Goal: Task Accomplishment & Management: Manage account settings

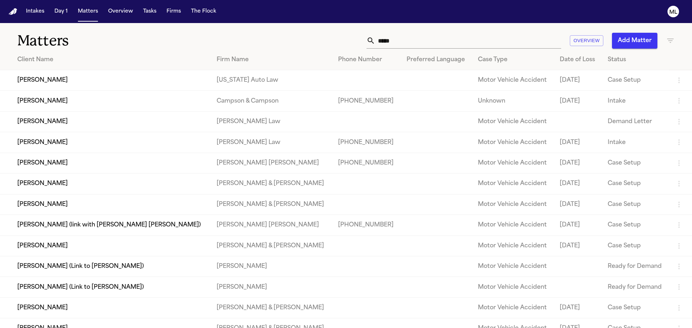
click at [338, 37] on div "***** Overview Add Matter" at bounding box center [442, 41] width 466 height 16
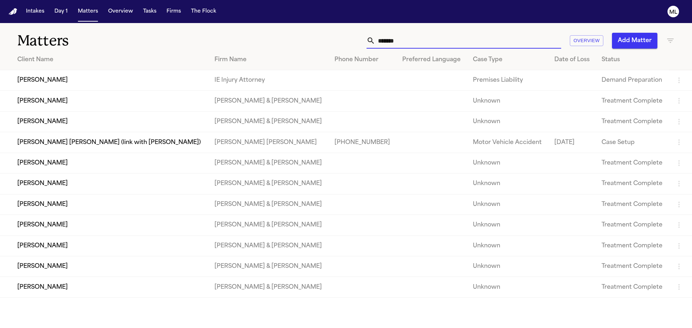
type input "*******"
click at [213, 106] on td "[PERSON_NAME] & [PERSON_NAME]" at bounding box center [269, 101] width 120 height 21
click at [249, 95] on td "[PERSON_NAME] & [PERSON_NAME]" at bounding box center [269, 101] width 120 height 21
click at [54, 100] on td "Lawrence Espinoza" at bounding box center [104, 101] width 209 height 21
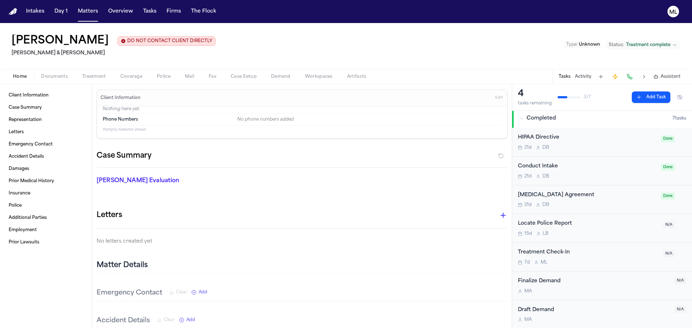
scroll to position [2, 0]
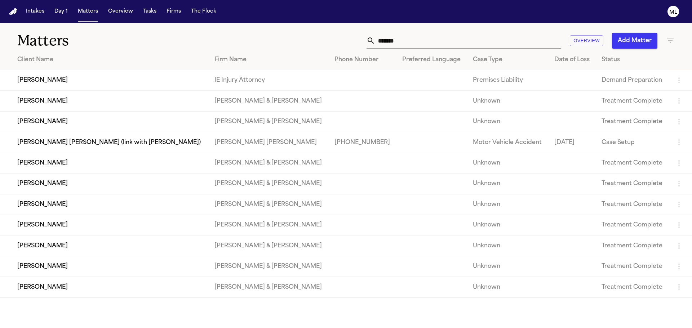
click at [77, 120] on td "Jonathan Ayala" at bounding box center [104, 121] width 209 height 21
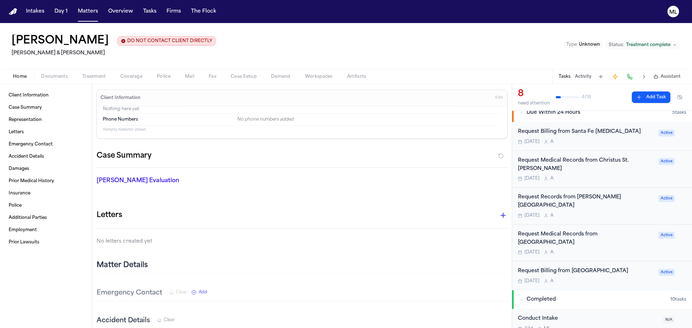
scroll to position [108, 0]
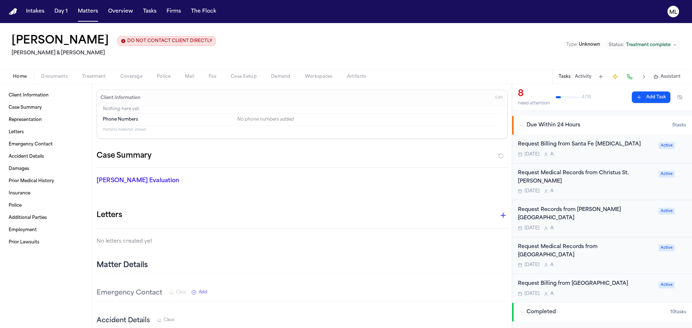
click at [609, 226] on div "Today A" at bounding box center [586, 229] width 136 height 6
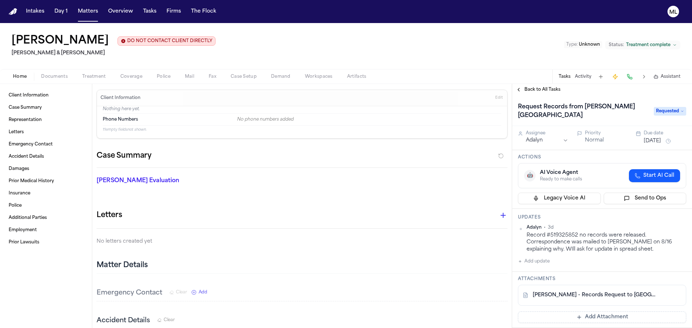
click at [532, 88] on span "Back to All Tasks" at bounding box center [542, 90] width 36 height 6
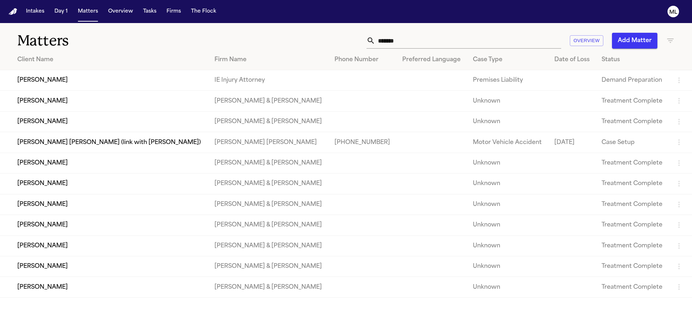
click at [171, 161] on td "Crystal Ericksen" at bounding box center [104, 163] width 209 height 21
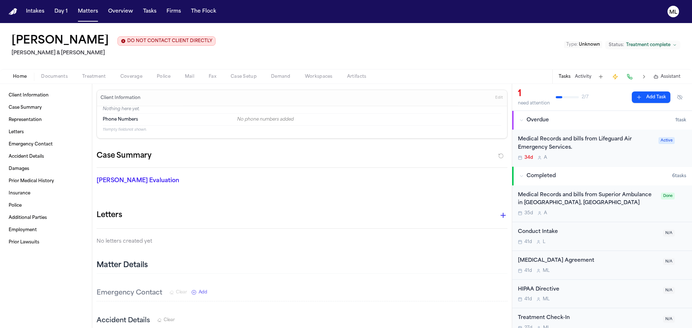
click at [616, 157] on div "34d A" at bounding box center [586, 158] width 136 height 6
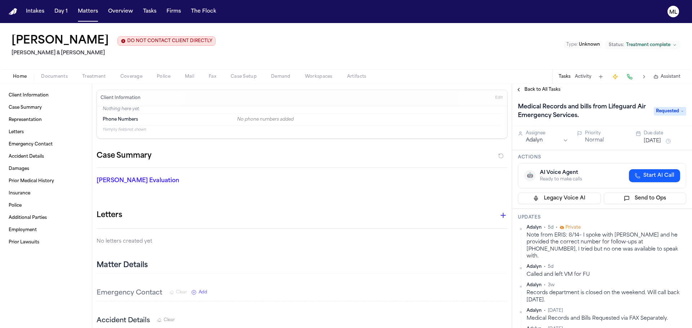
click at [536, 89] on span "Back to All Tasks" at bounding box center [542, 90] width 36 height 6
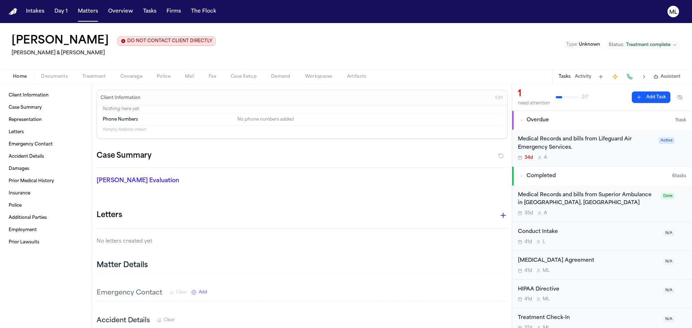
click at [617, 209] on div "Medical Records and bills from Superior Ambulance in Grants, NM 35d A" at bounding box center [587, 203] width 139 height 25
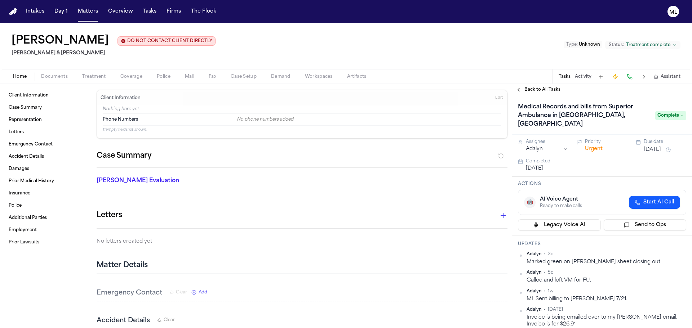
click at [532, 92] on span "Back to All Tasks" at bounding box center [542, 90] width 36 height 6
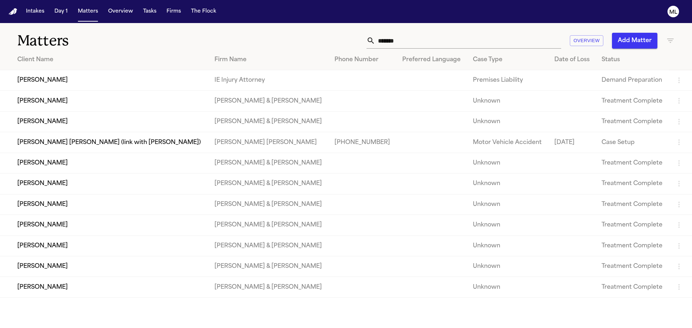
click at [133, 184] on td "Elizabeth Abarca" at bounding box center [104, 184] width 209 height 21
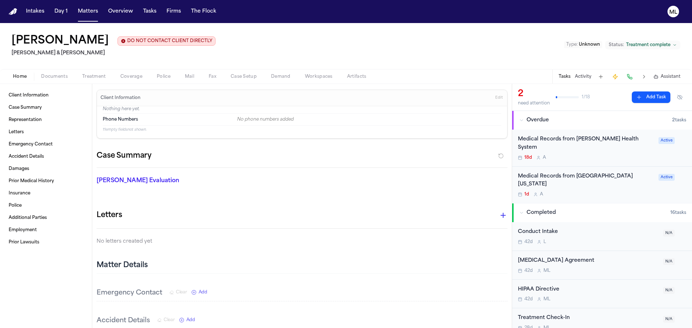
click at [617, 155] on div "18d A" at bounding box center [586, 158] width 136 height 6
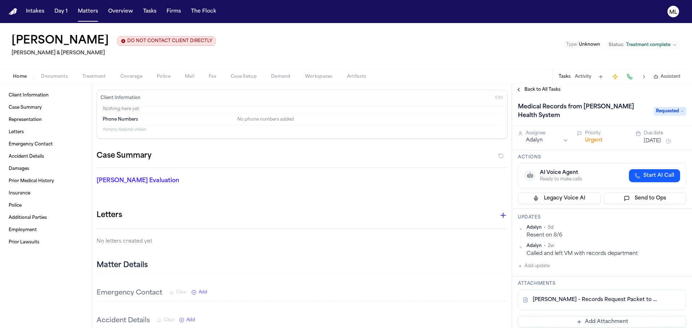
click at [536, 89] on span "Back to All Tasks" at bounding box center [542, 90] width 36 height 6
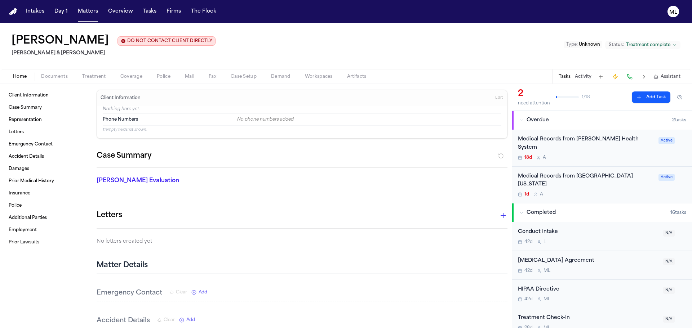
click at [599, 204] on button "Completed 16 task s" at bounding box center [602, 213] width 180 height 19
click at [577, 192] on div "1d A" at bounding box center [586, 195] width 136 height 6
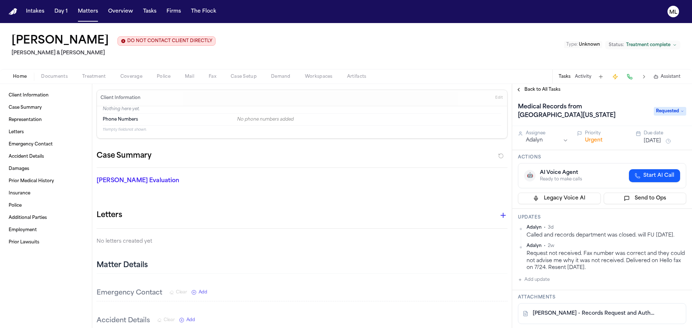
click at [532, 88] on span "Back to All Tasks" at bounding box center [542, 90] width 36 height 6
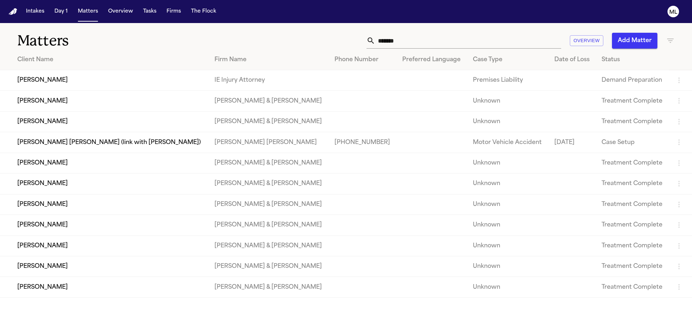
click at [119, 207] on td "Leonna Chavez" at bounding box center [104, 204] width 209 height 21
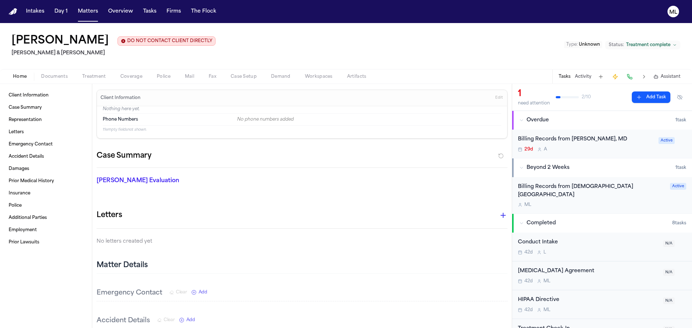
click at [605, 152] on div "Billing Records from Roland K. Sanchez, MD 29d A Active" at bounding box center [602, 144] width 180 height 28
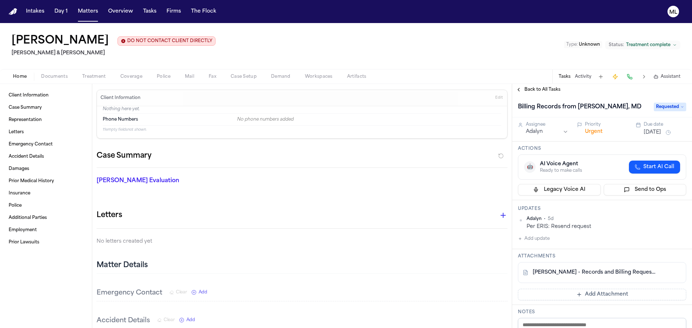
click at [523, 87] on button "Back to All Tasks" at bounding box center [538, 90] width 52 height 6
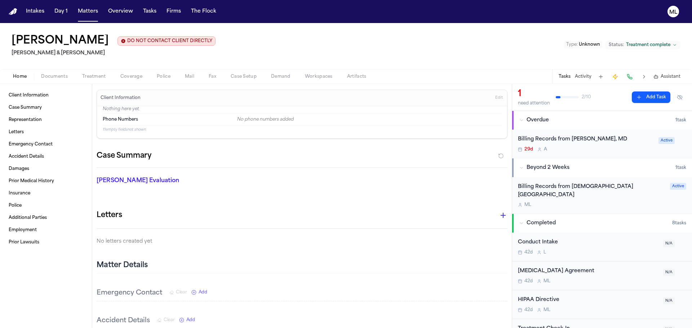
click at [581, 202] on div "M L" at bounding box center [592, 205] width 148 height 6
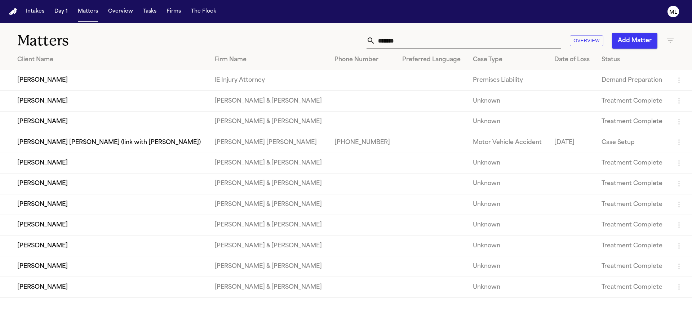
click at [115, 225] on td "Dominic Baca" at bounding box center [104, 225] width 209 height 21
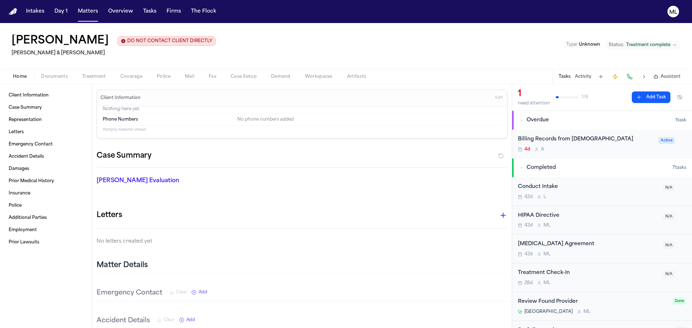
click at [600, 152] on div "4d A" at bounding box center [586, 150] width 136 height 6
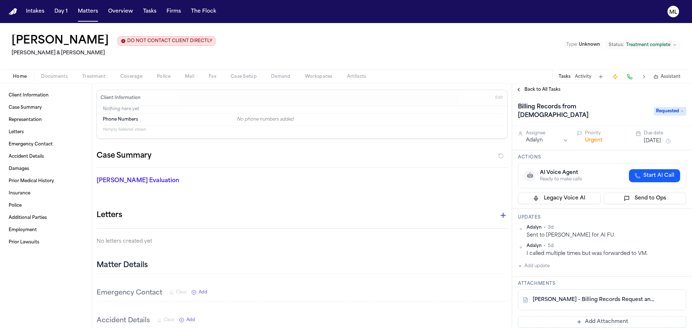
click at [531, 90] on span "Back to All Tasks" at bounding box center [542, 90] width 36 height 6
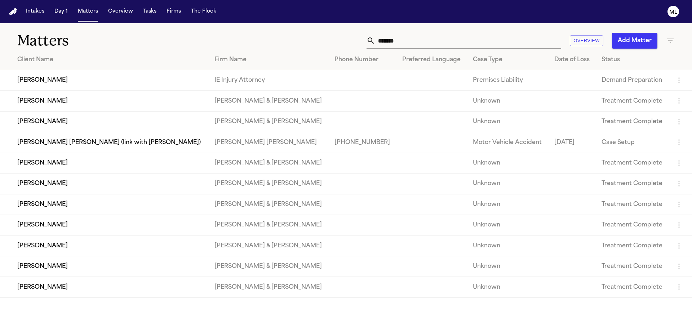
click at [153, 245] on td "[PERSON_NAME]" at bounding box center [104, 246] width 209 height 21
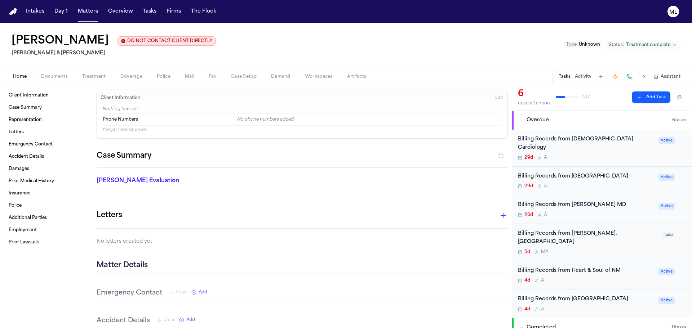
click at [592, 215] on div "20d A" at bounding box center [586, 215] width 136 height 6
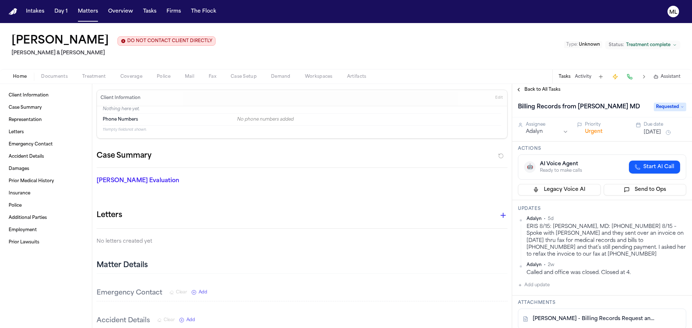
click at [535, 89] on span "Back to All Tasks" at bounding box center [542, 90] width 36 height 6
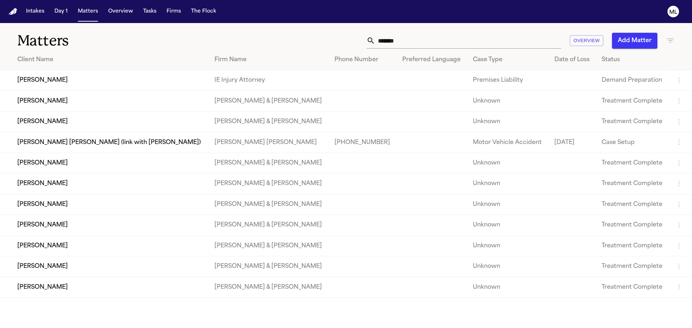
click at [90, 262] on td "Benny Lopez" at bounding box center [104, 266] width 209 height 21
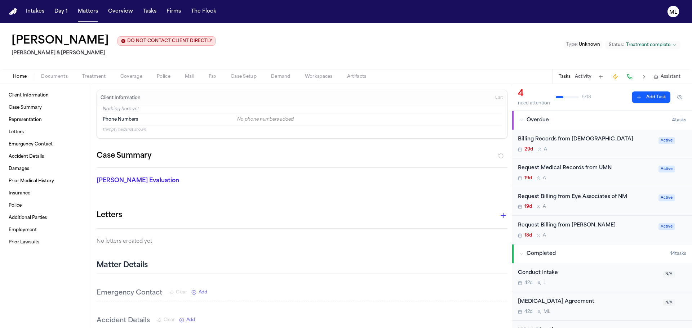
click at [624, 150] on div "29d A" at bounding box center [586, 150] width 136 height 6
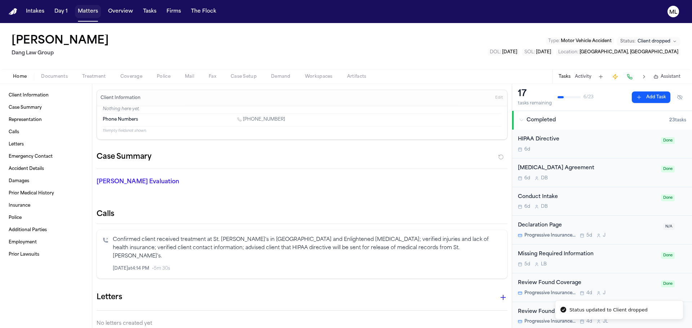
click at [87, 13] on button "Matters" at bounding box center [88, 11] width 26 height 13
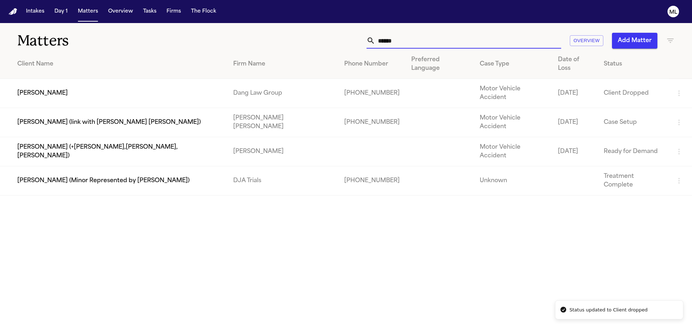
drag, startPoint x: 409, startPoint y: 44, endPoint x: 333, endPoint y: 44, distance: 76.0
click at [333, 44] on div "****** Overview Add Matter" at bounding box center [442, 41] width 466 height 16
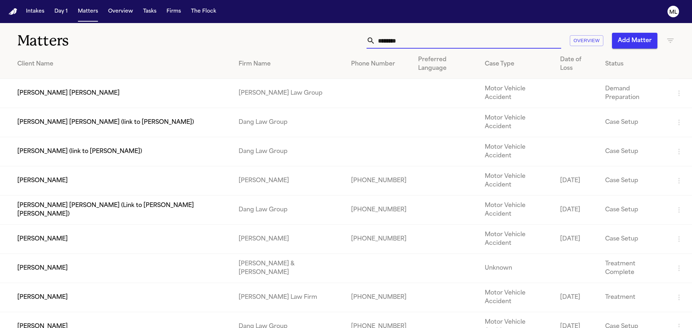
type input "********"
click at [158, 254] on td "[PERSON_NAME]" at bounding box center [116, 268] width 233 height 29
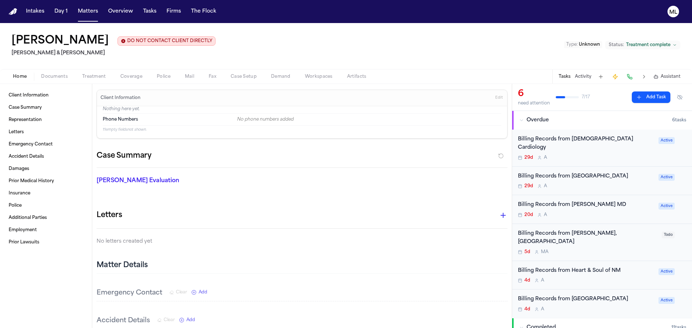
click at [593, 155] on div "29d A" at bounding box center [586, 158] width 136 height 6
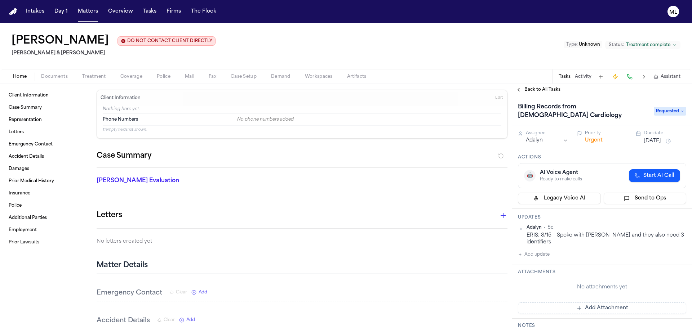
click at [542, 95] on div "Billing Records from [DEMOGRAPHIC_DATA] Cardiology Requested" at bounding box center [602, 110] width 180 height 31
click at [542, 89] on span "Back to All Tasks" at bounding box center [542, 90] width 36 height 6
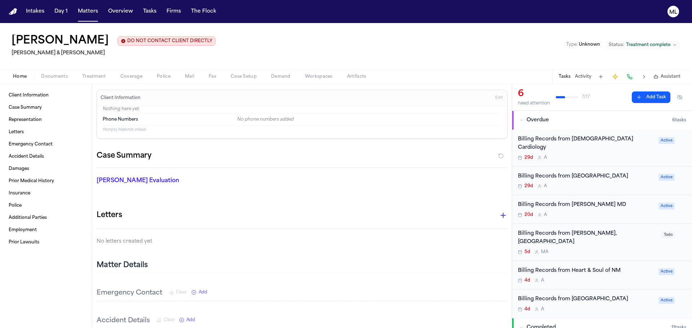
click at [578, 183] on div "Billing Records from [DEMOGRAPHIC_DATA][GEOGRAPHIC_DATA] 29d A" at bounding box center [586, 181] width 136 height 17
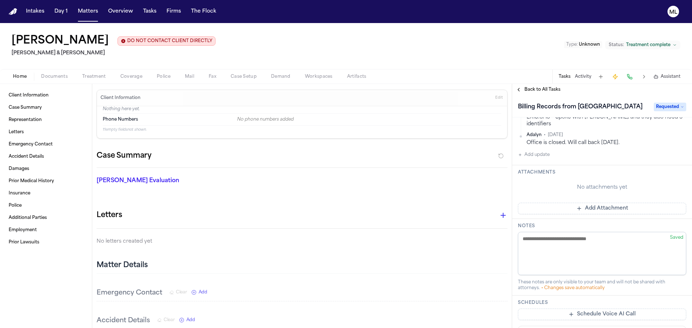
scroll to position [41, 0]
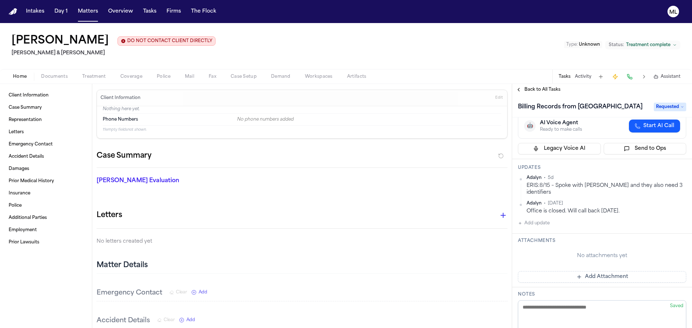
click at [533, 89] on span "Back to All Tasks" at bounding box center [542, 90] width 36 height 6
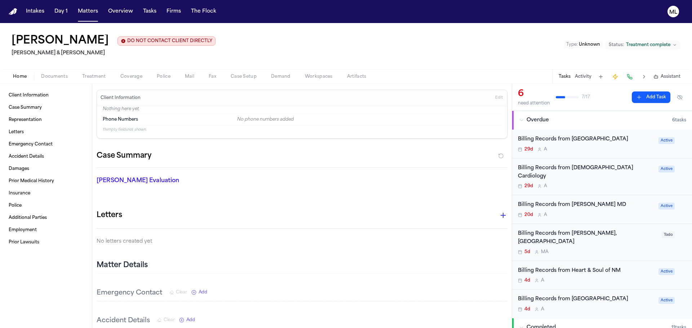
click at [586, 220] on div "Billing Records from [PERSON_NAME] MD 20d A Active" at bounding box center [602, 209] width 180 height 29
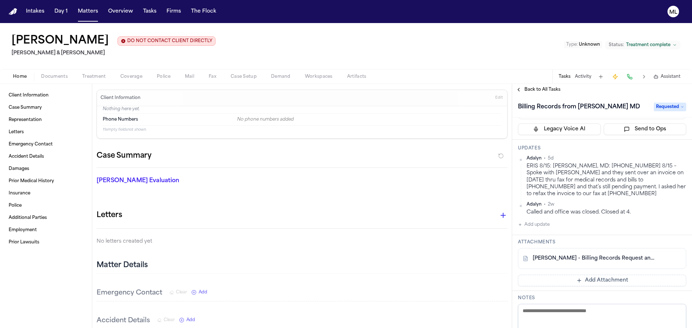
scroll to position [72, 0]
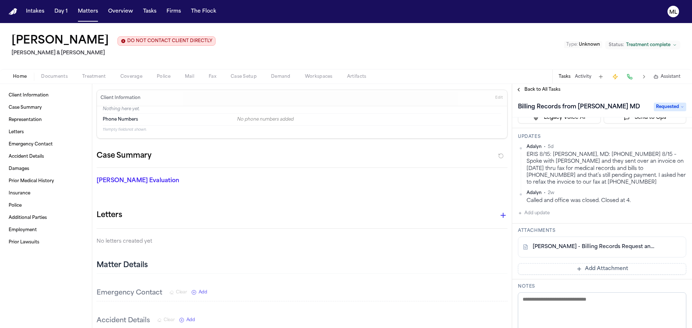
click at [604, 252] on div "[PERSON_NAME] - Billing Records Request and HIPAA Auth to [PERSON_NAME] MD - [D…" at bounding box center [602, 247] width 168 height 21
click at [604, 246] on link "[PERSON_NAME] - Billing Records Request and HIPAA Auth to [PERSON_NAME] MD - [D…" at bounding box center [594, 247] width 124 height 7
click at [527, 89] on span "Back to All Tasks" at bounding box center [542, 90] width 36 height 6
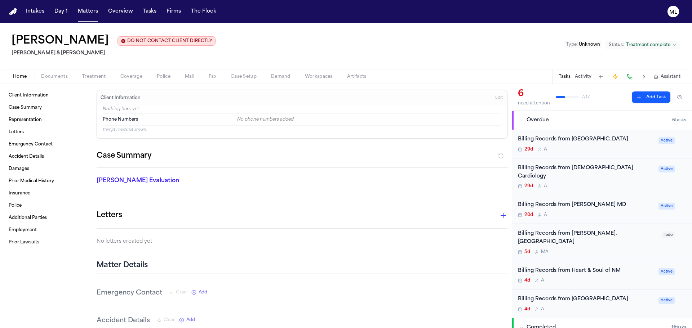
click at [602, 234] on div "Billing Records from [PERSON_NAME], [GEOGRAPHIC_DATA]" at bounding box center [587, 238] width 139 height 17
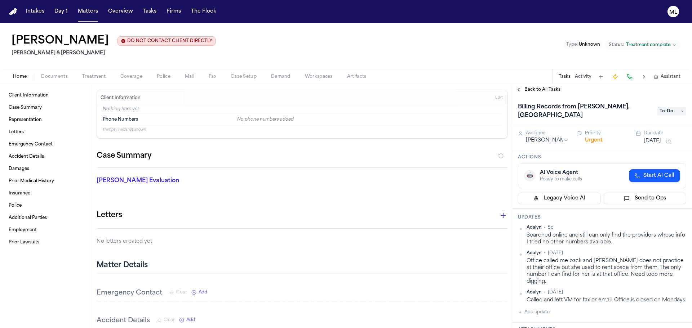
click at [532, 89] on span "Back to All Tasks" at bounding box center [542, 90] width 36 height 6
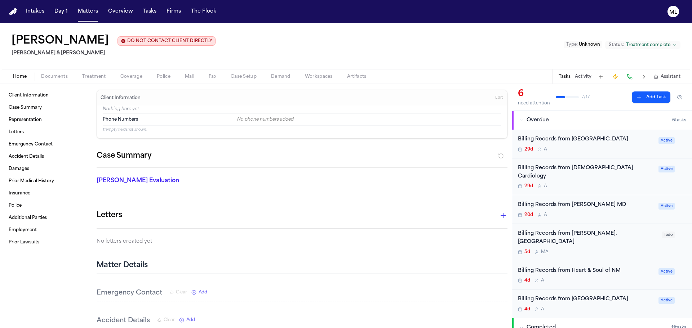
click at [584, 267] on div "Billing Records from Heart & Soul of NM" at bounding box center [586, 271] width 136 height 8
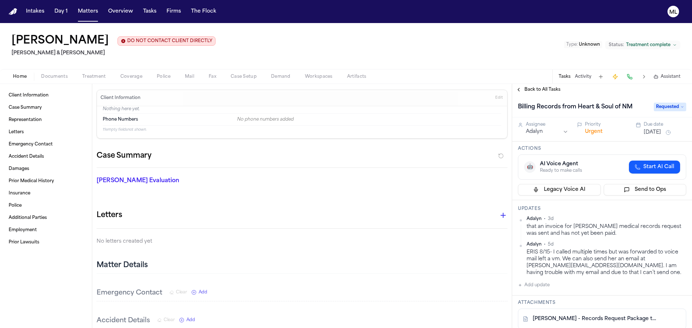
click at [580, 318] on link "[PERSON_NAME] - Records Request Package to Heart & Soul of NM - [DATE]" at bounding box center [594, 319] width 124 height 7
click at [536, 87] on span "Back to All Tasks" at bounding box center [542, 90] width 36 height 6
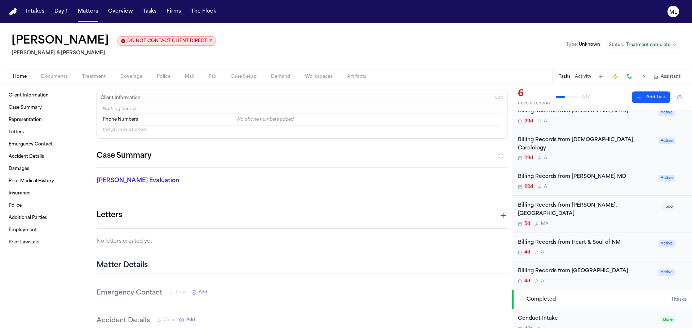
scroll to position [72, 0]
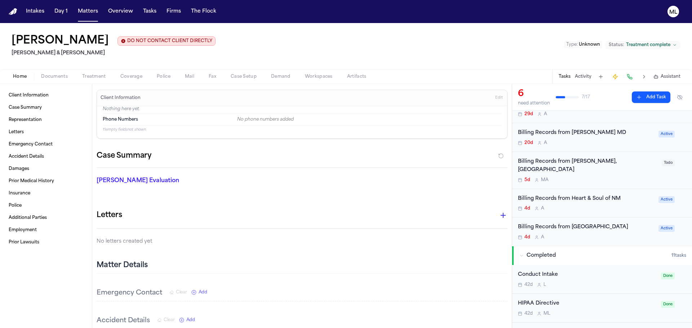
click at [590, 223] on div "Billing Records from [GEOGRAPHIC_DATA]" at bounding box center [586, 227] width 136 height 8
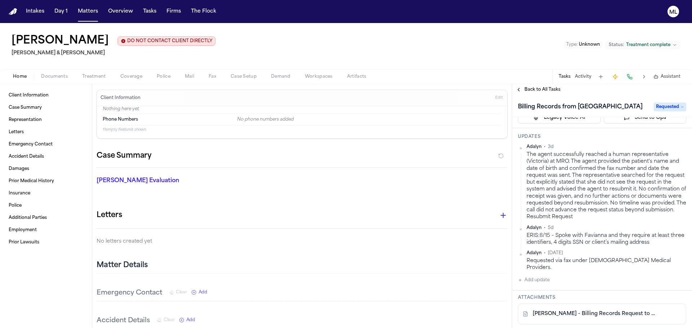
scroll to position [108, 0]
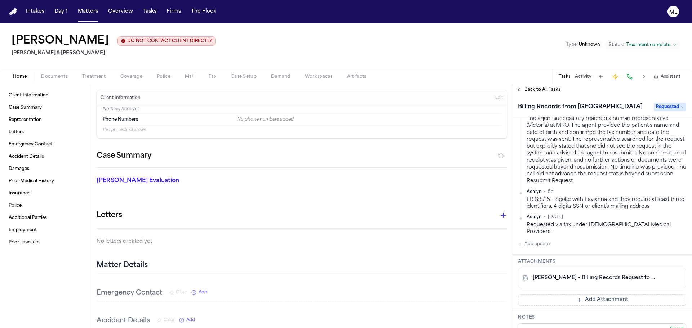
click at [572, 275] on link "[PERSON_NAME] - Billing Records Request to Presbyterian Medical Services - [DAT…" at bounding box center [594, 278] width 124 height 7
